Goal: Task Accomplishment & Management: Use online tool/utility

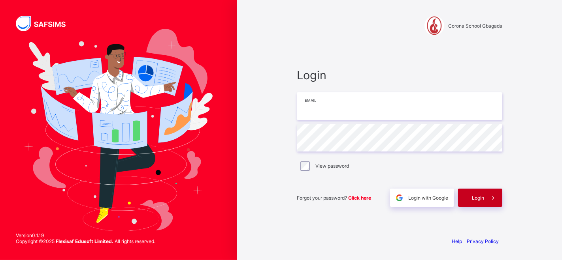
type input "**********"
click at [483, 194] on div "Login" at bounding box center [480, 198] width 44 height 18
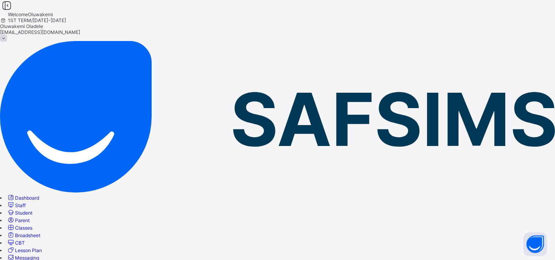
click at [42, 248] on span "Lesson Plan" at bounding box center [28, 251] width 27 height 6
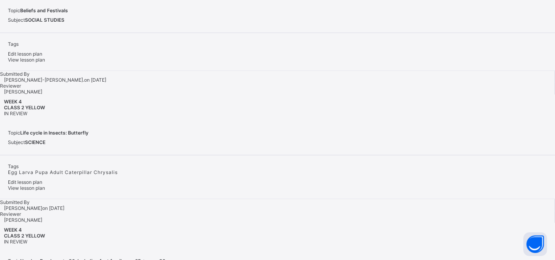
scroll to position [1220, 0]
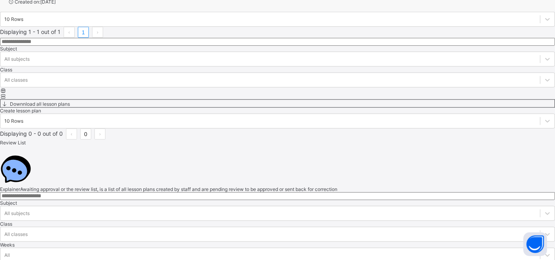
scroll to position [858, 0]
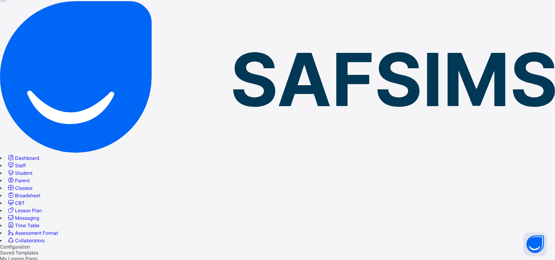
scroll to position [38, 0]
